Goal: Information Seeking & Learning: Learn about a topic

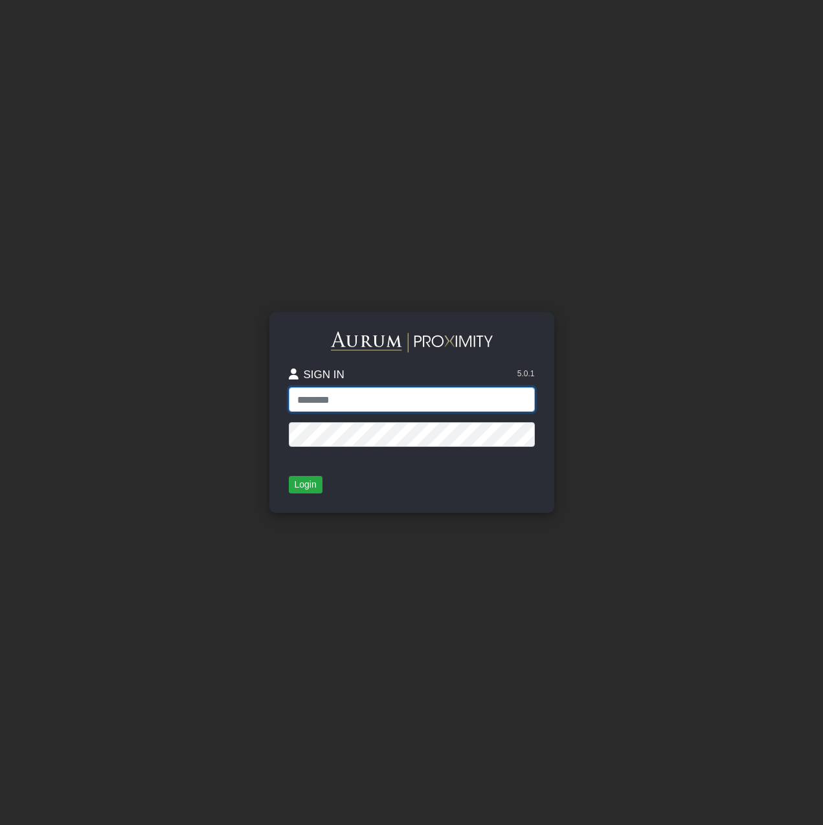
type input "**********"
click at [308, 481] on button "Login" at bounding box center [306, 485] width 34 height 18
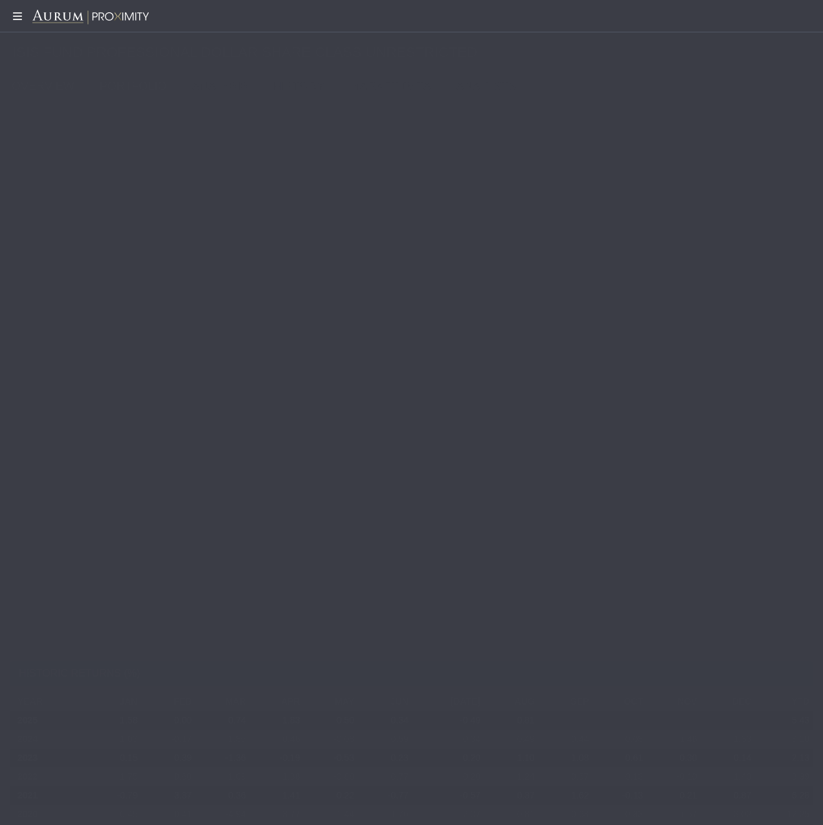
click at [113, 80] on link "PORTFOLIO" at bounding box center [136, 86] width 93 height 26
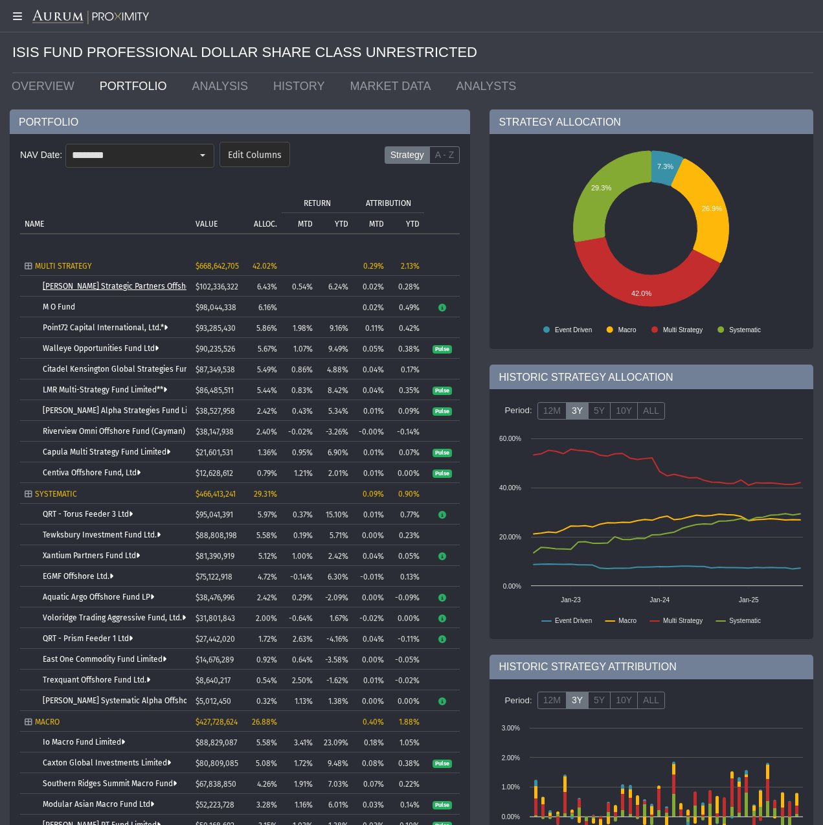
click at [126, 283] on link "[PERSON_NAME] Strategic Partners Offshore Fund, Ltd." at bounding box center [140, 286] width 195 height 9
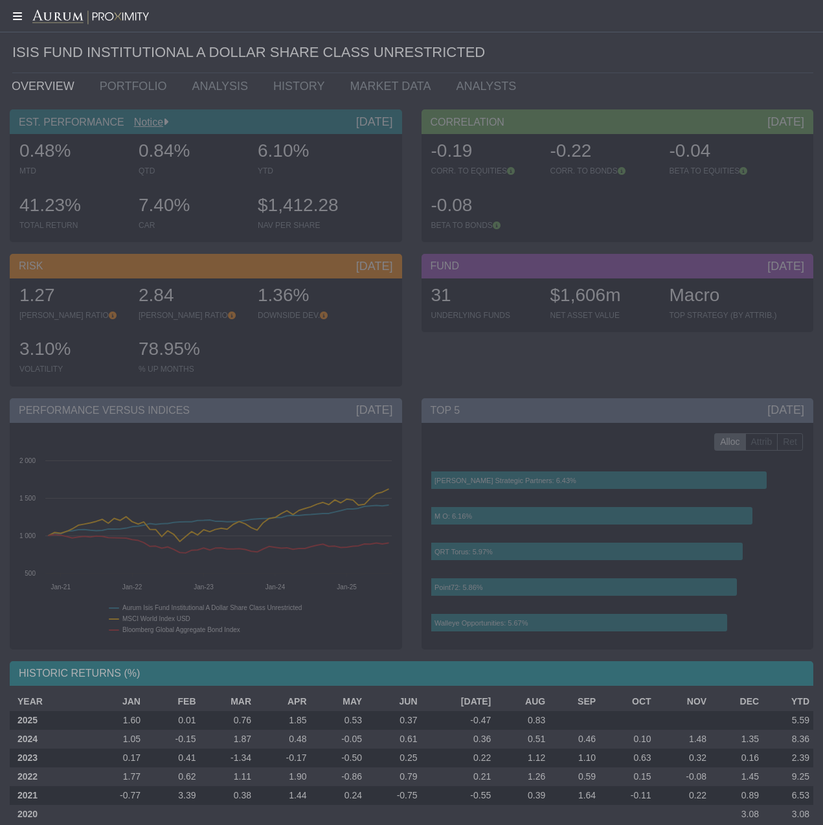
click at [17, 17] on icon at bounding box center [16, 16] width 32 height 10
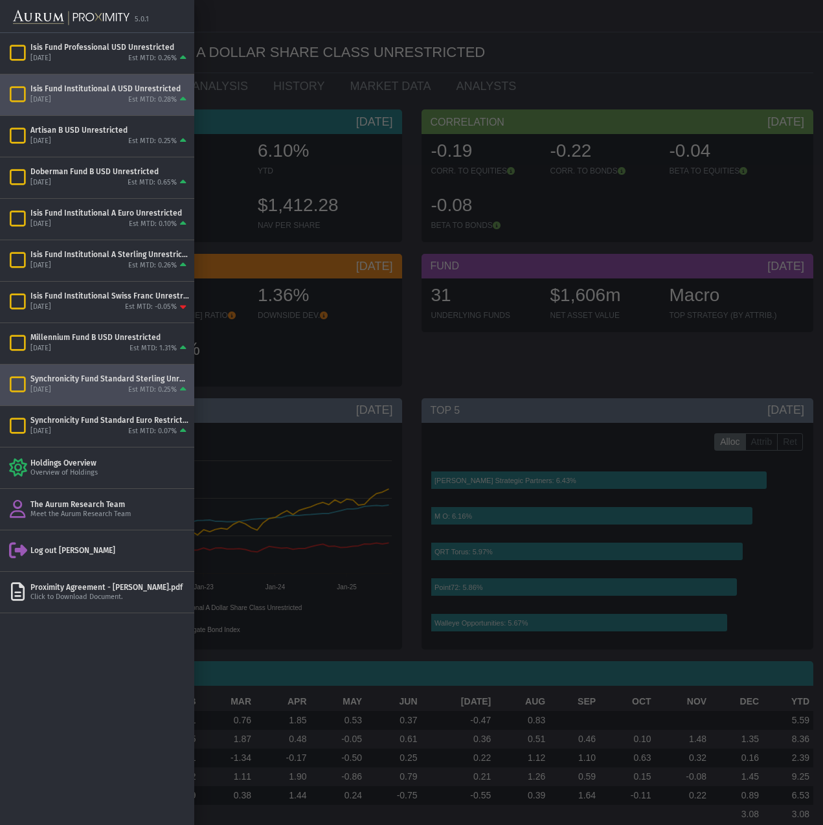
click at [131, 381] on div "Synchronicity Fund Standard Sterling Unrestricted" at bounding box center [109, 378] width 159 height 10
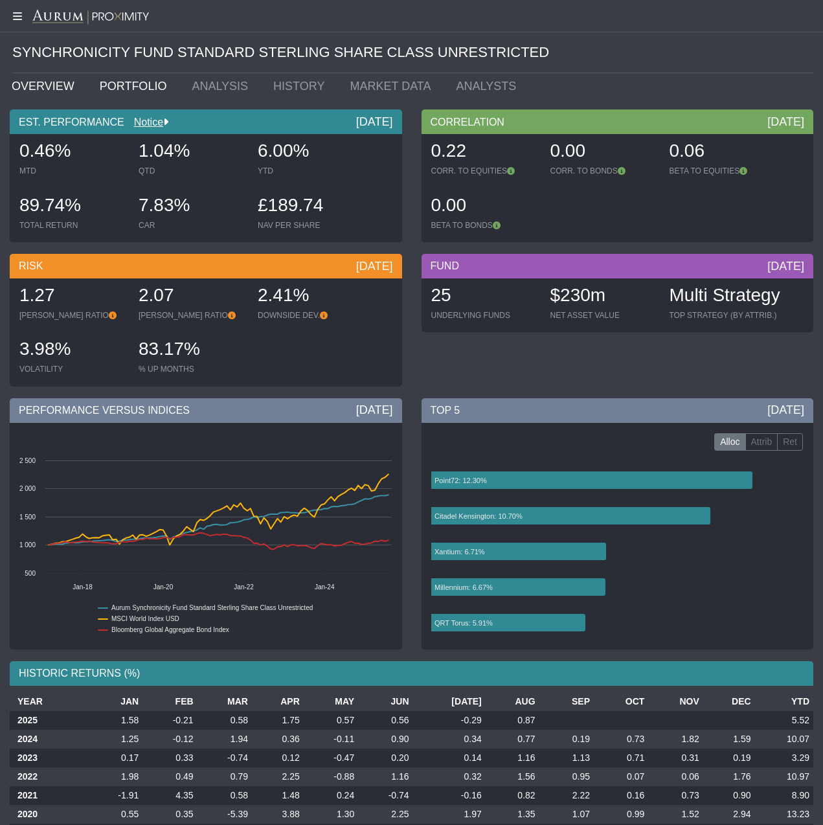
click at [115, 82] on link "PORTFOLIO" at bounding box center [136, 86] width 93 height 26
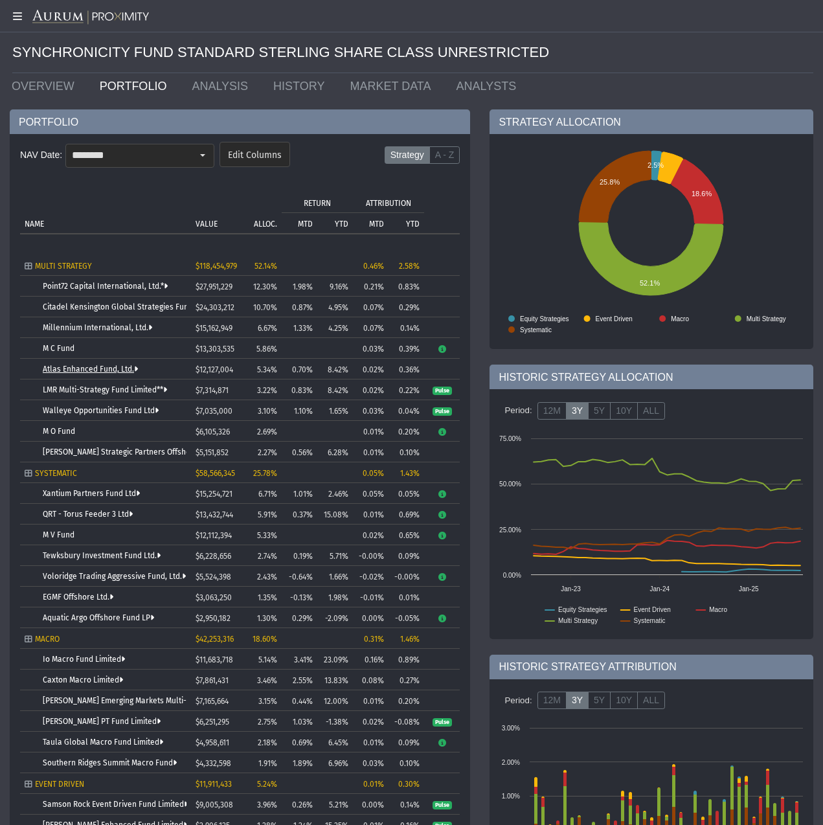
click at [90, 366] on link "Atlas Enhanced Fund, Ltd." at bounding box center [90, 368] width 95 height 9
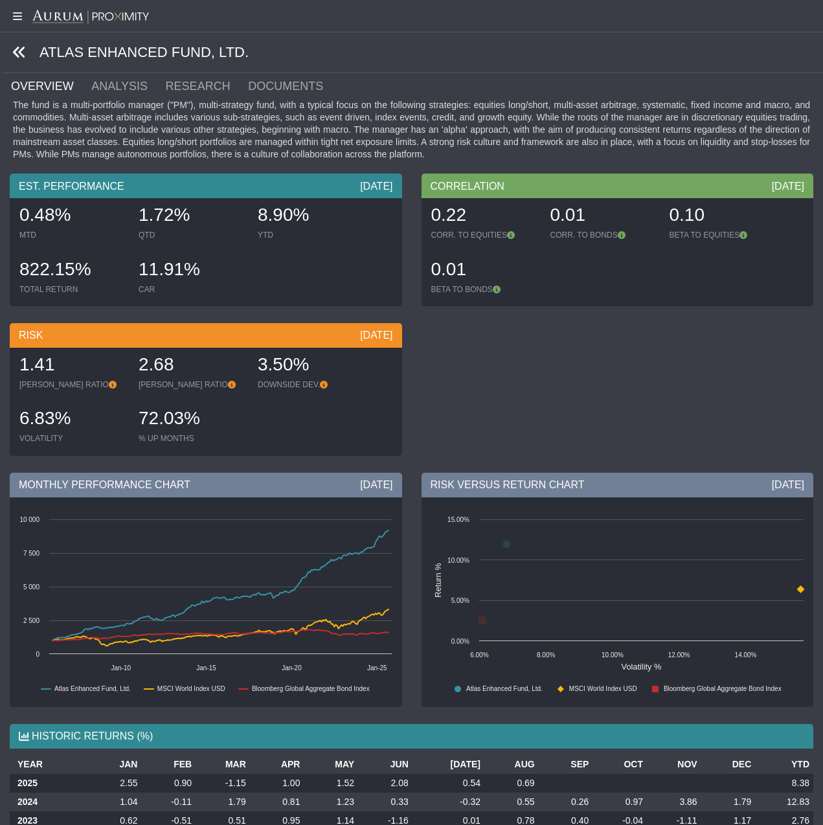
click at [19, 51] on icon at bounding box center [19, 52] width 14 height 14
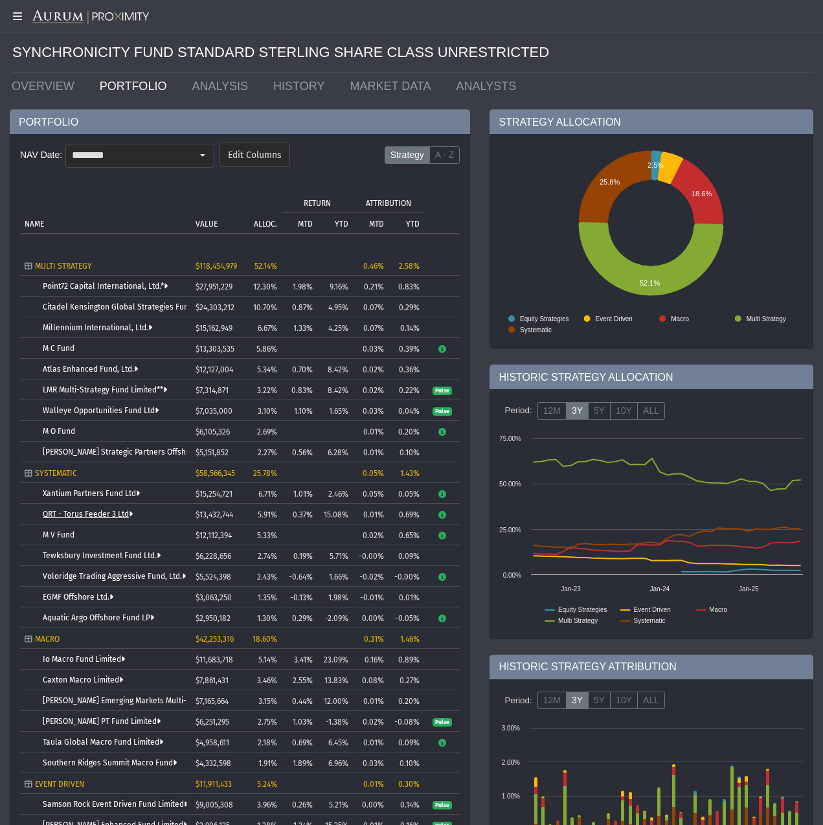
click at [98, 512] on link "QRT - Torus Feeder 3 Ltd" at bounding box center [88, 513] width 90 height 9
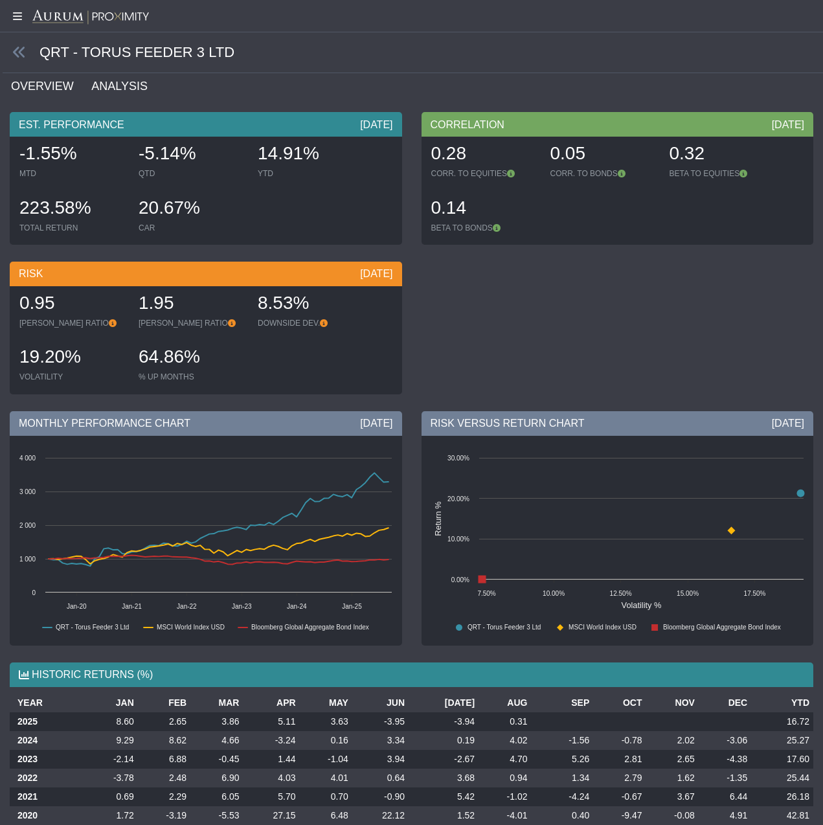
click at [114, 86] on link "ANALYSIS" at bounding box center [127, 86] width 74 height 26
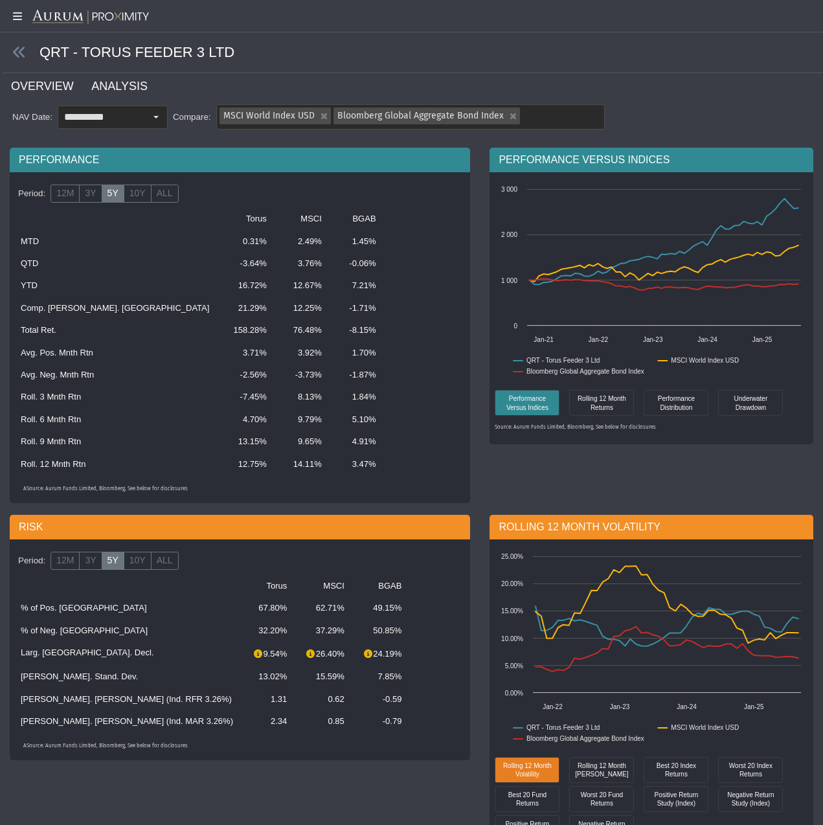
click at [58, 86] on link "OVERVIEW" at bounding box center [50, 86] width 80 height 26
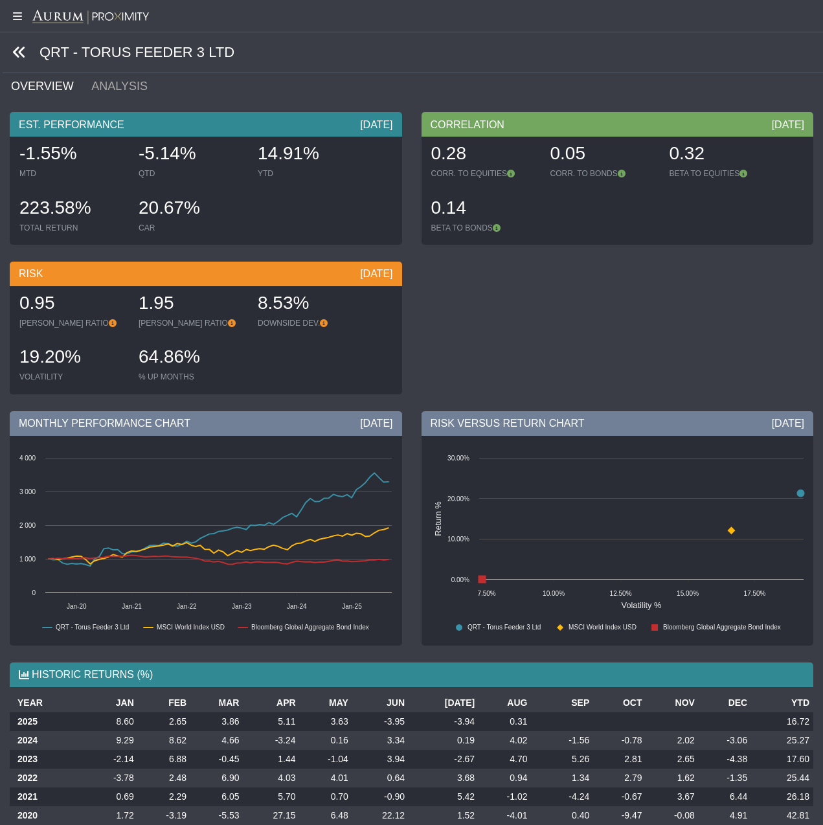
click at [17, 49] on icon at bounding box center [19, 52] width 14 height 14
